Goal: Understand site structure: Understand site structure

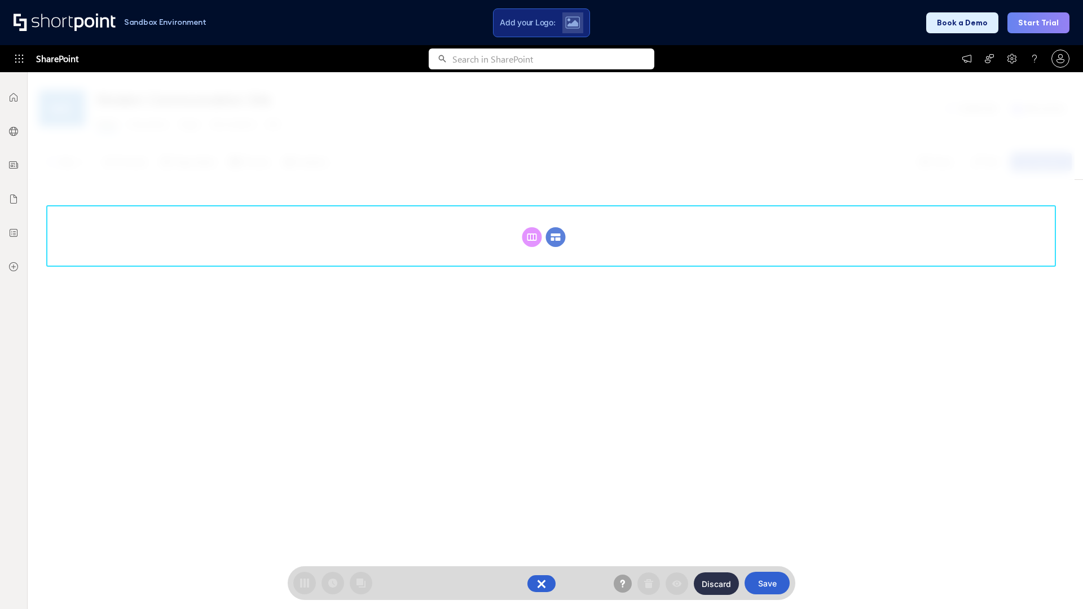
click at [556, 237] on circle at bounding box center [556, 237] width 20 height 20
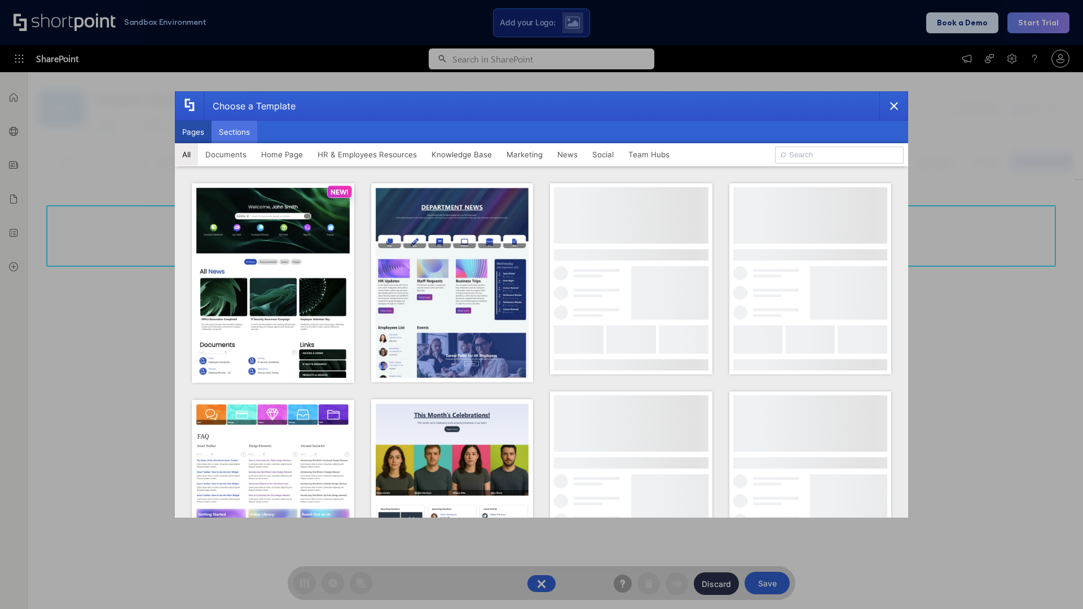
click at [234, 132] on button "Sections" at bounding box center [235, 132] width 46 height 23
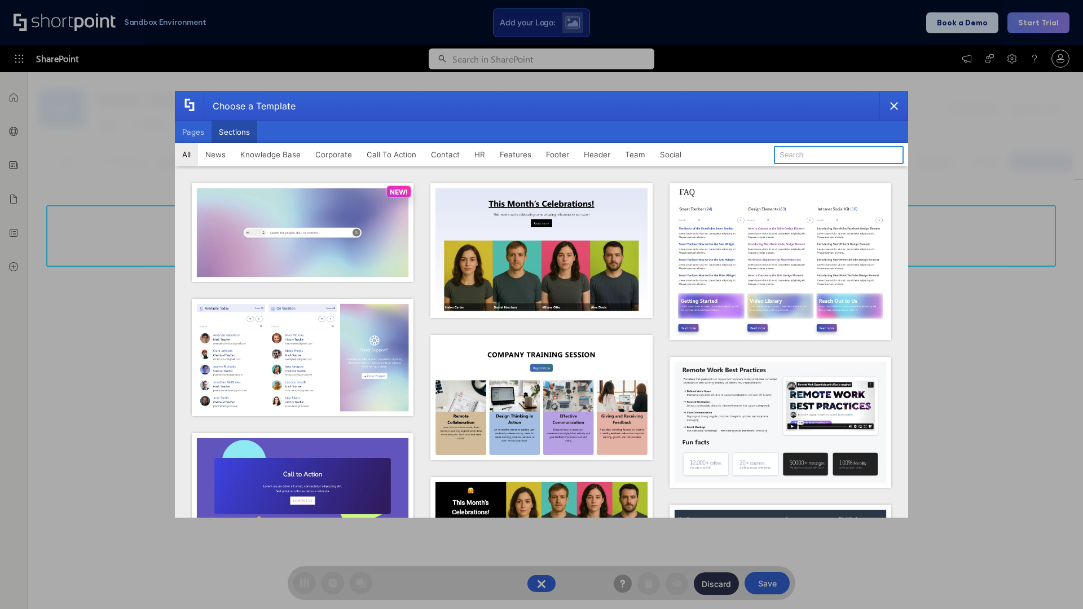
type input "Header 3"
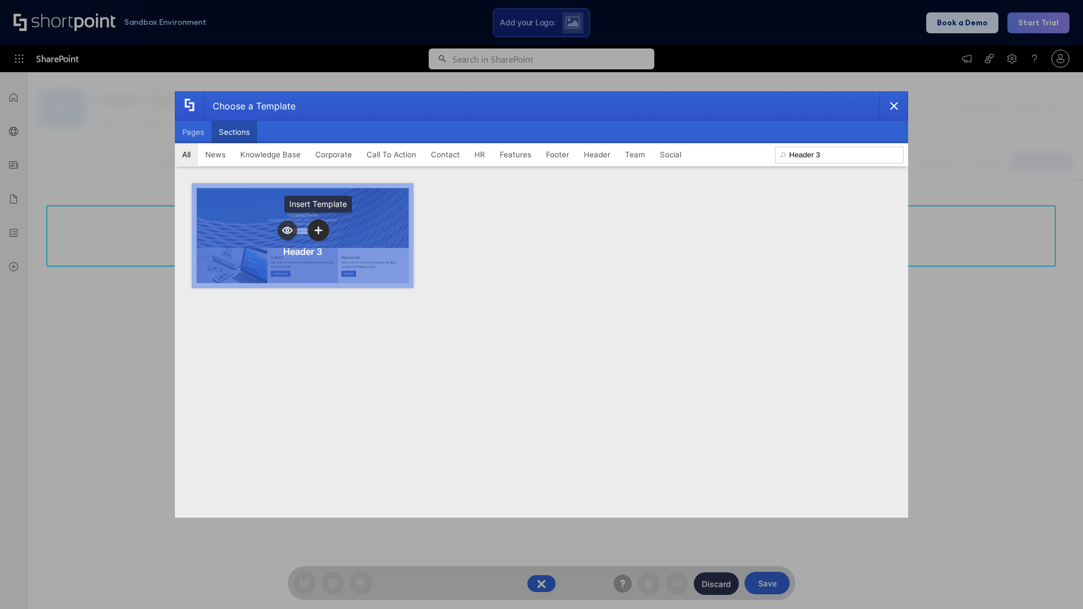
click at [318, 230] on icon "template selector" at bounding box center [318, 230] width 8 height 8
